Goal: Find specific page/section: Find specific page/section

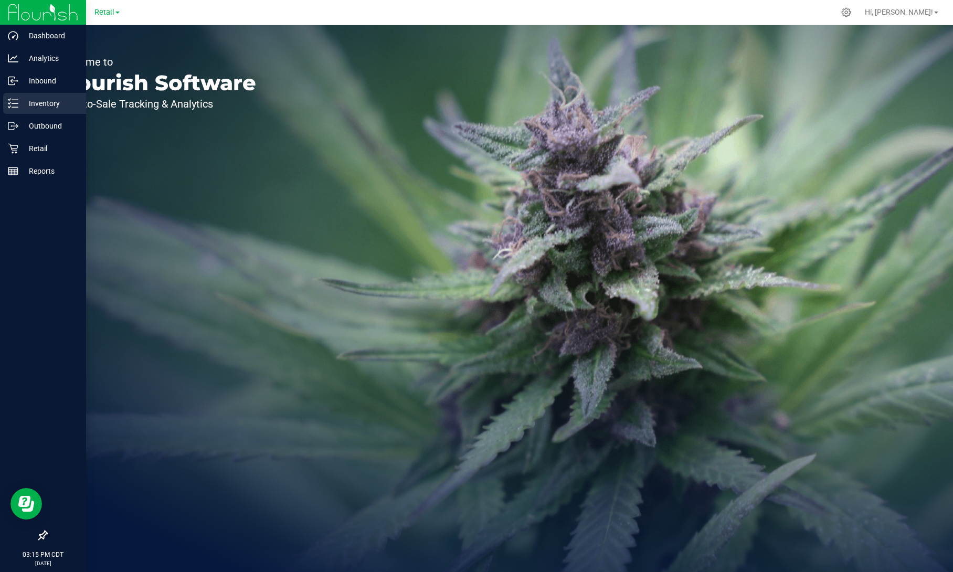
click at [26, 106] on p "Inventory" at bounding box center [49, 103] width 63 height 13
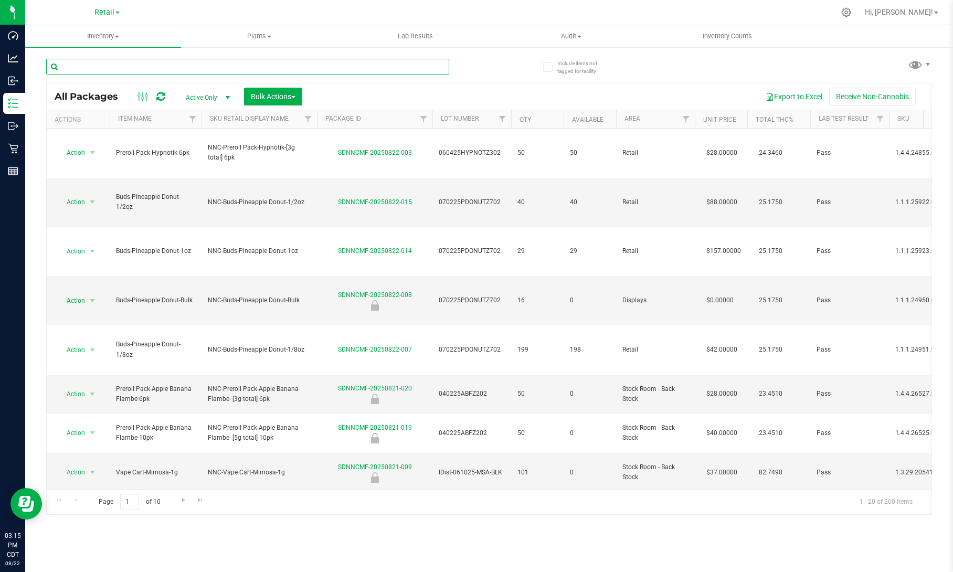
click at [139, 68] on input "text" at bounding box center [247, 67] width 403 height 16
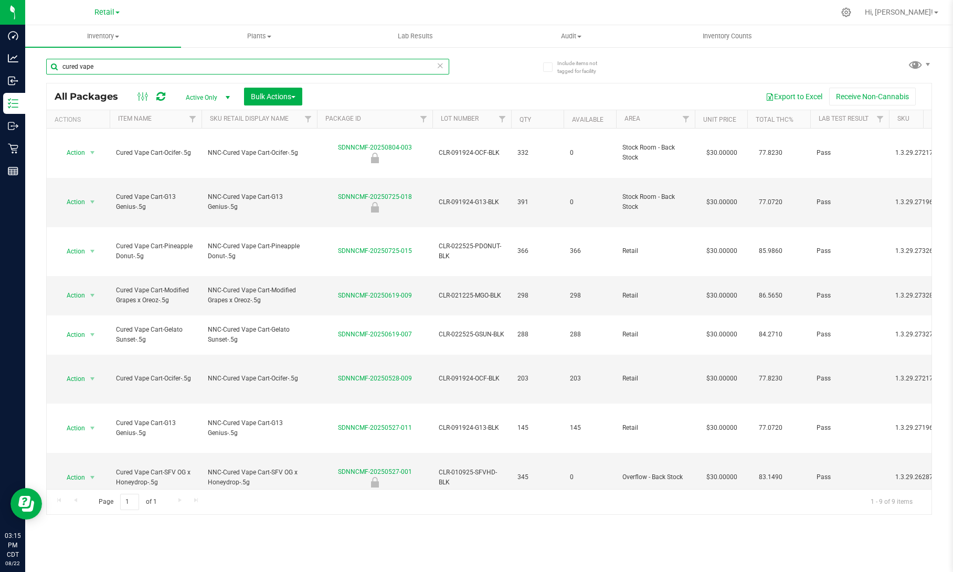
type input "cured vape"
click at [169, 120] on th "Item Name" at bounding box center [156, 119] width 92 height 18
